Goal: Information Seeking & Learning: Learn about a topic

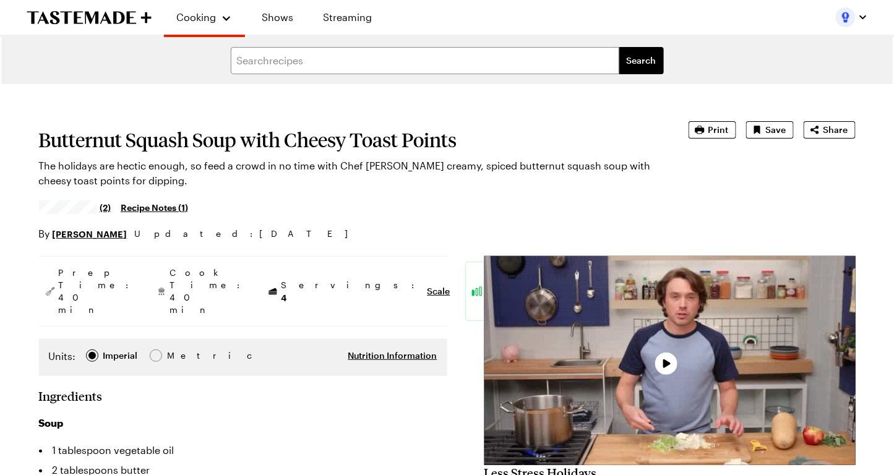
type textarea "x"
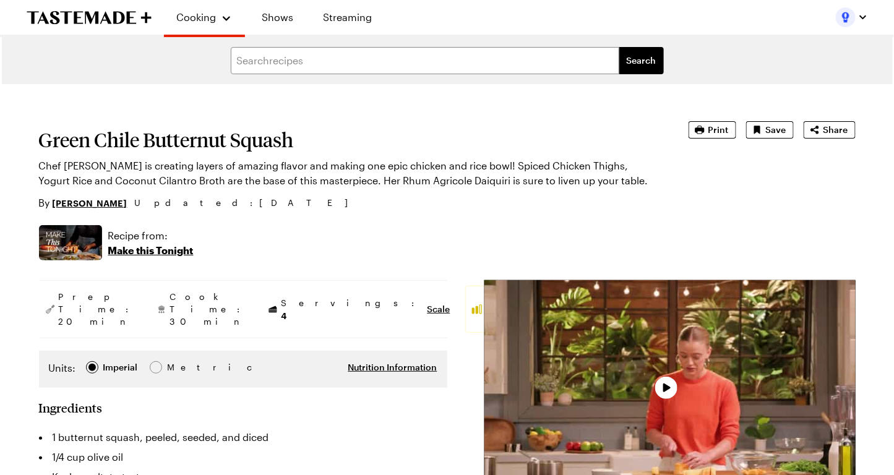
type textarea "x"
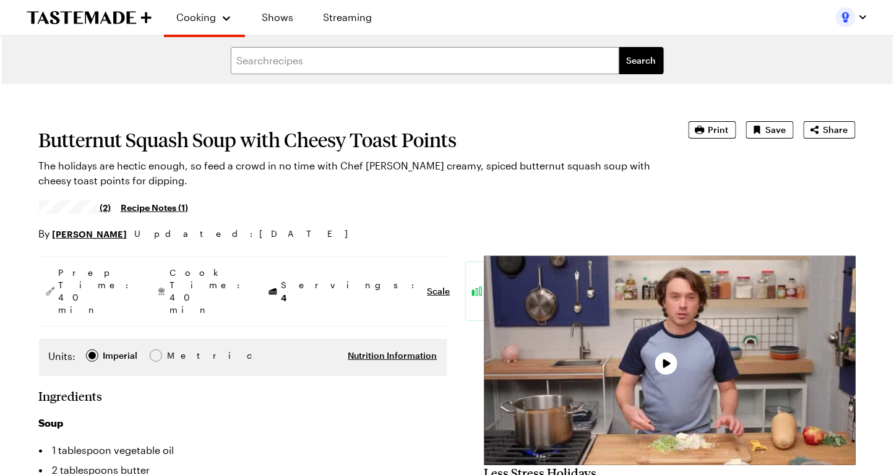
type textarea "x"
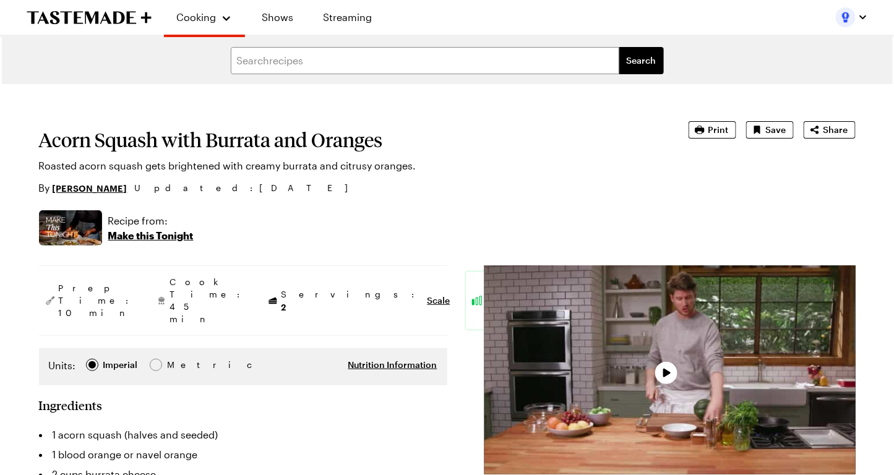
type textarea "x"
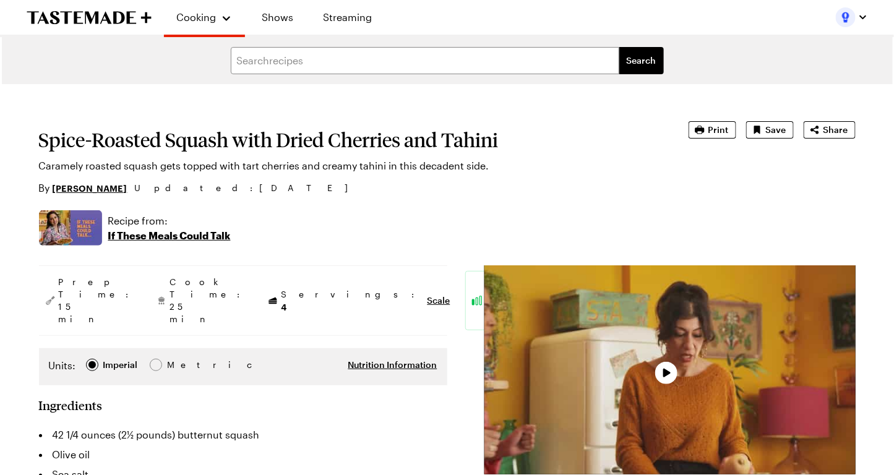
type textarea "x"
